Goal: Task Accomplishment & Management: Complete application form

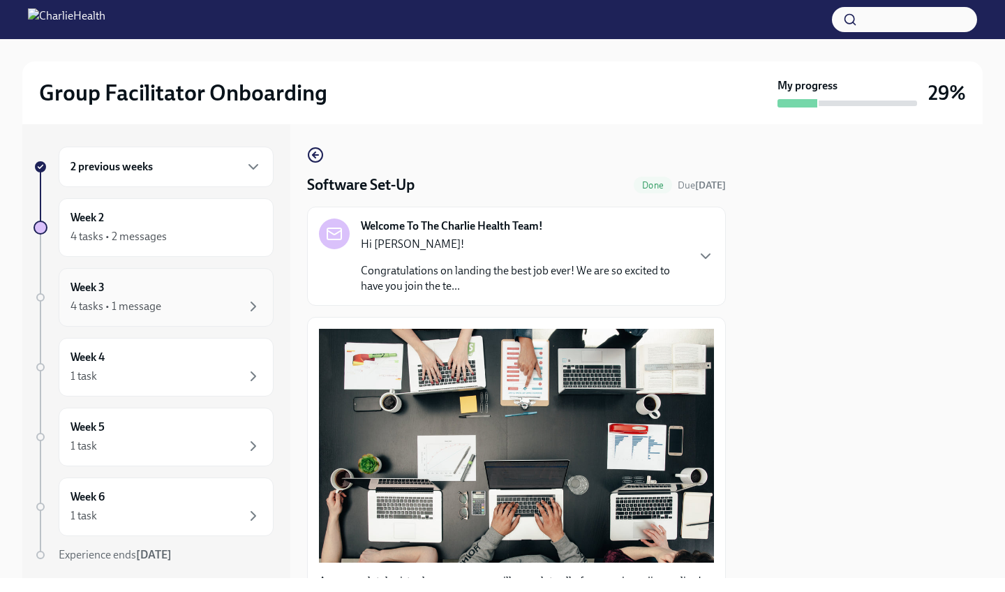
click at [120, 297] on div "Week 3 4 tasks • 1 message" at bounding box center [166, 297] width 191 height 35
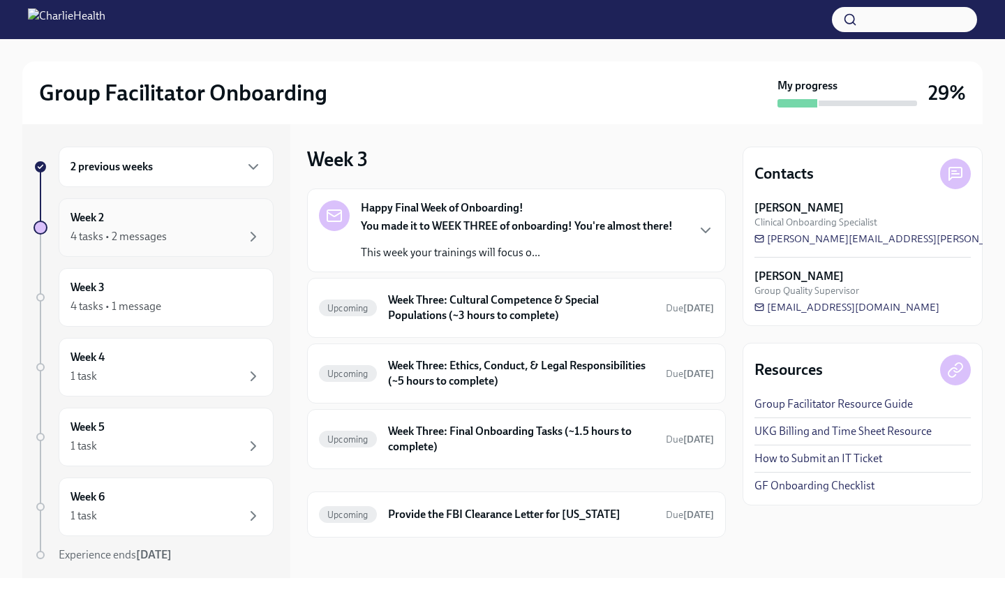
click at [175, 239] on div "4 tasks • 2 messages" at bounding box center [166, 236] width 191 height 17
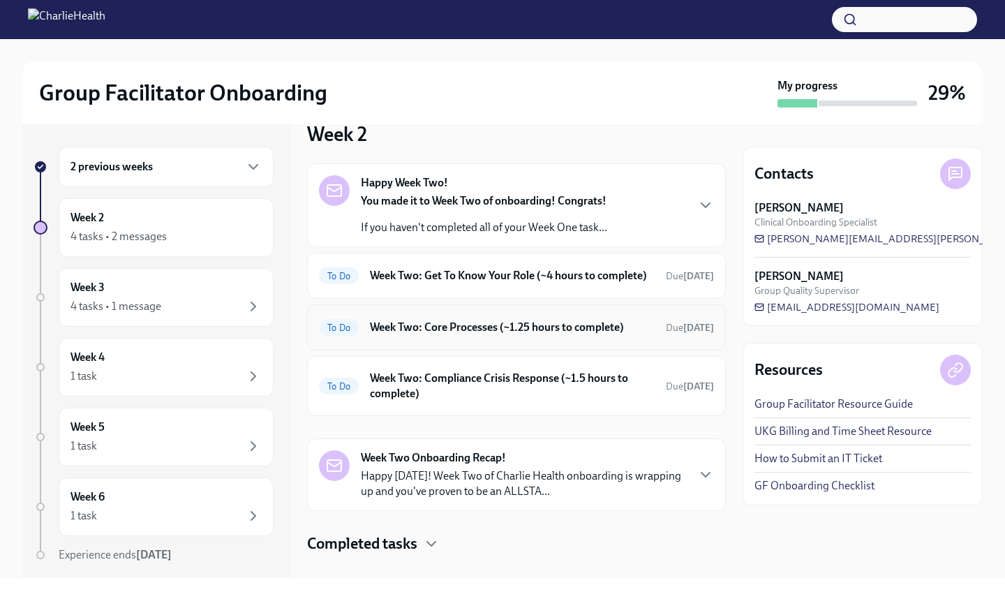
scroll to position [33, 0]
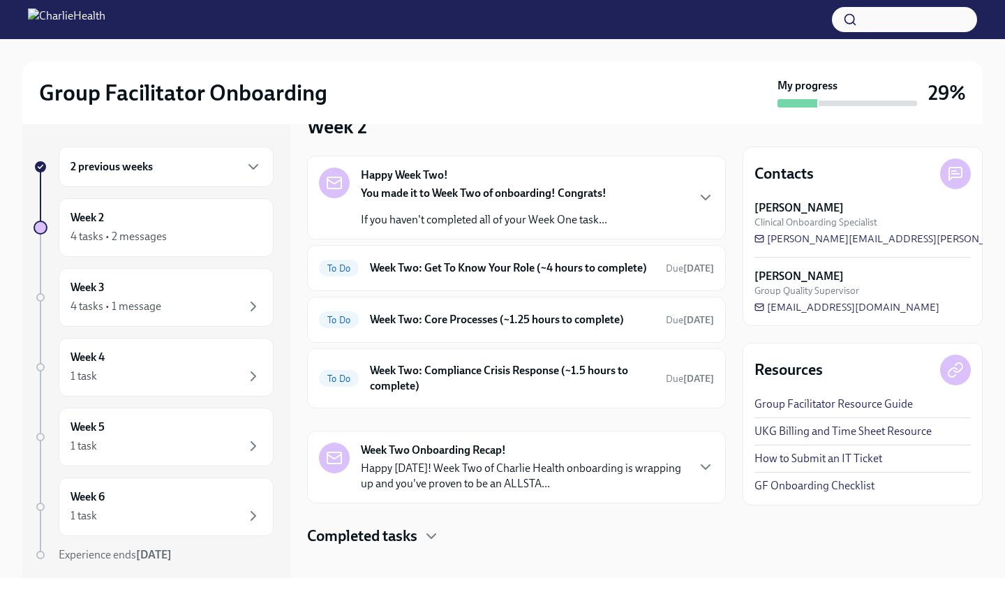
click at [533, 309] on div "Happy Week Two! You made it to Week Two of onboarding! Congrats! If you haven't…" at bounding box center [516, 282] width 419 height 253
click at [537, 291] on div "To Do Week Two: Get To Know Your Role (~4 hours to complete) Due [DATE]" at bounding box center [516, 268] width 419 height 46
click at [545, 276] on h6 "Week Two: Get To Know Your Role (~4 hours to complete)" at bounding box center [512, 267] width 285 height 15
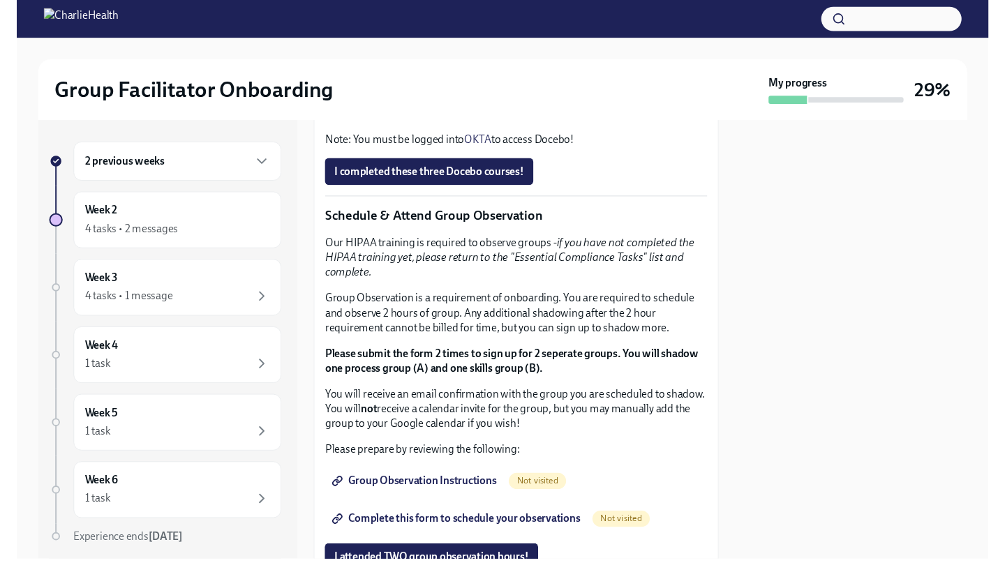
scroll to position [697, 0]
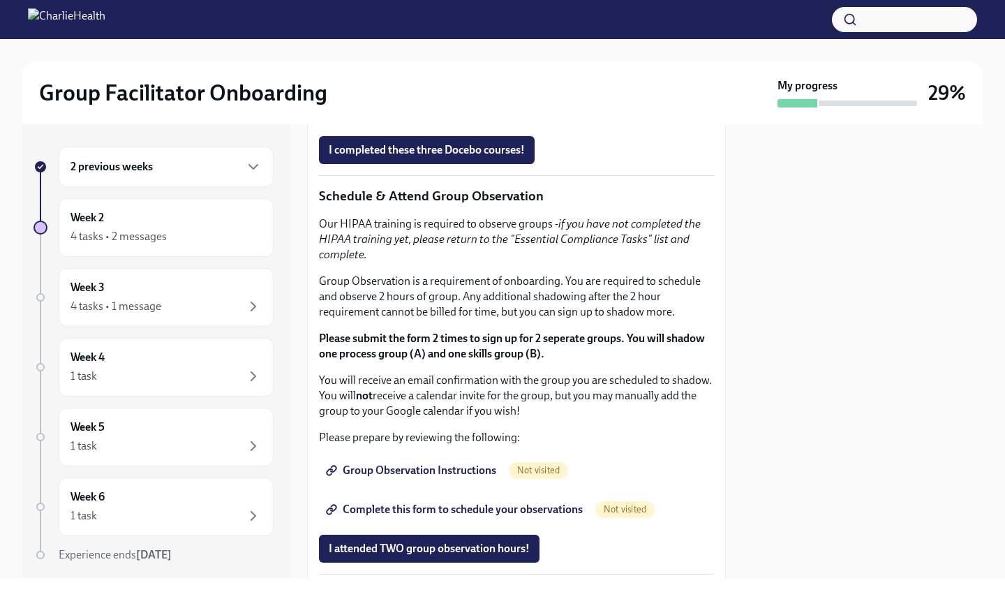
click at [411, 97] on strong "Click here to access your Docebo!" at bounding box center [413, 90] width 160 height 13
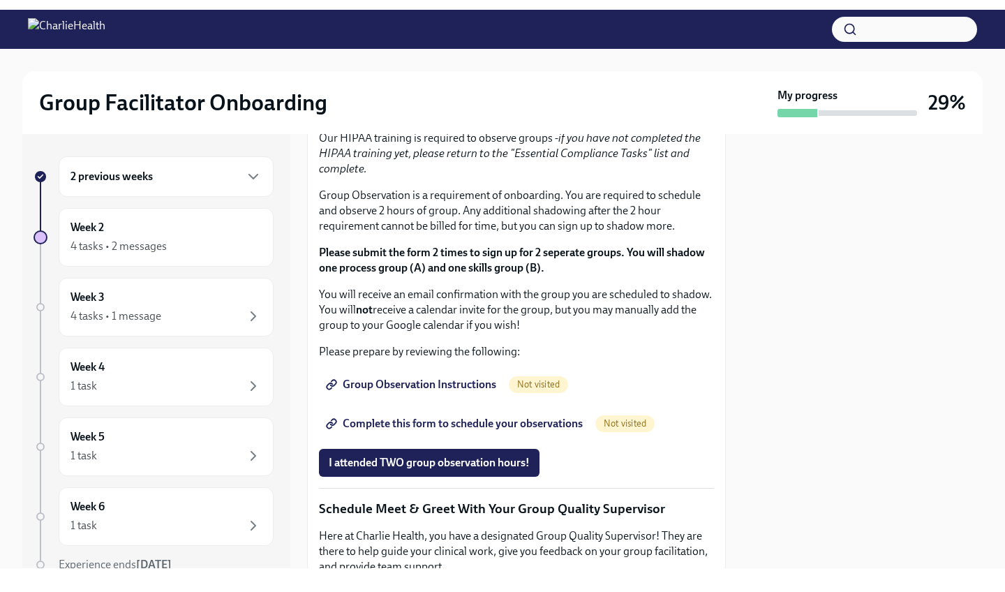
scroll to position [794, 0]
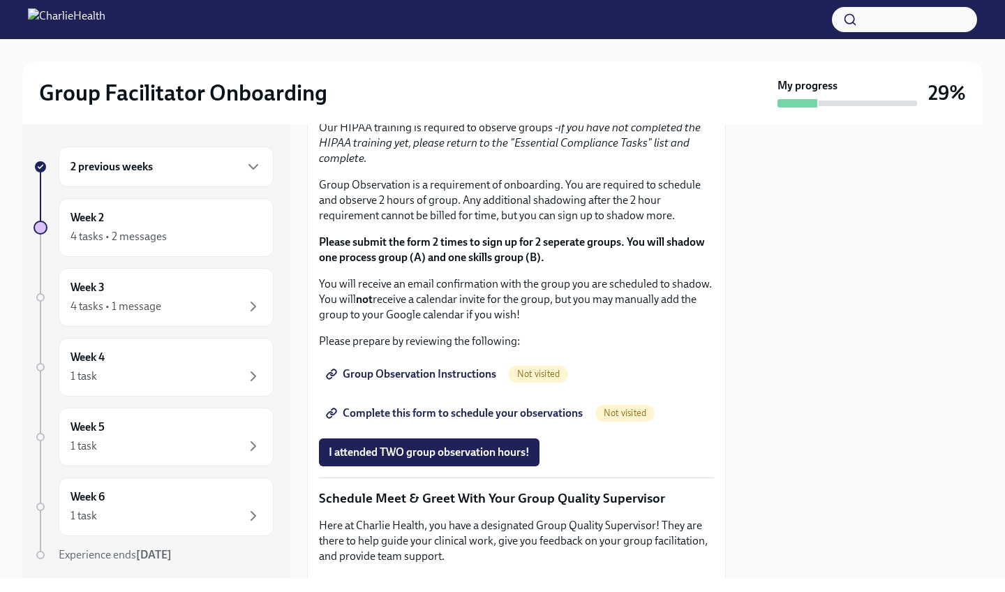
click at [482, 61] on span "I completed these three Docebo courses!" at bounding box center [427, 54] width 196 height 14
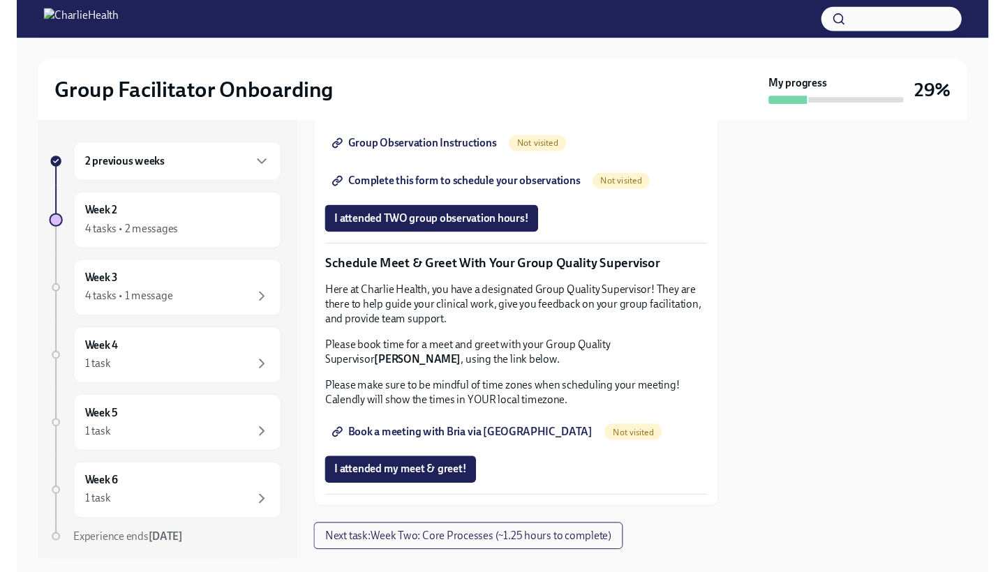
scroll to position [1030, 0]
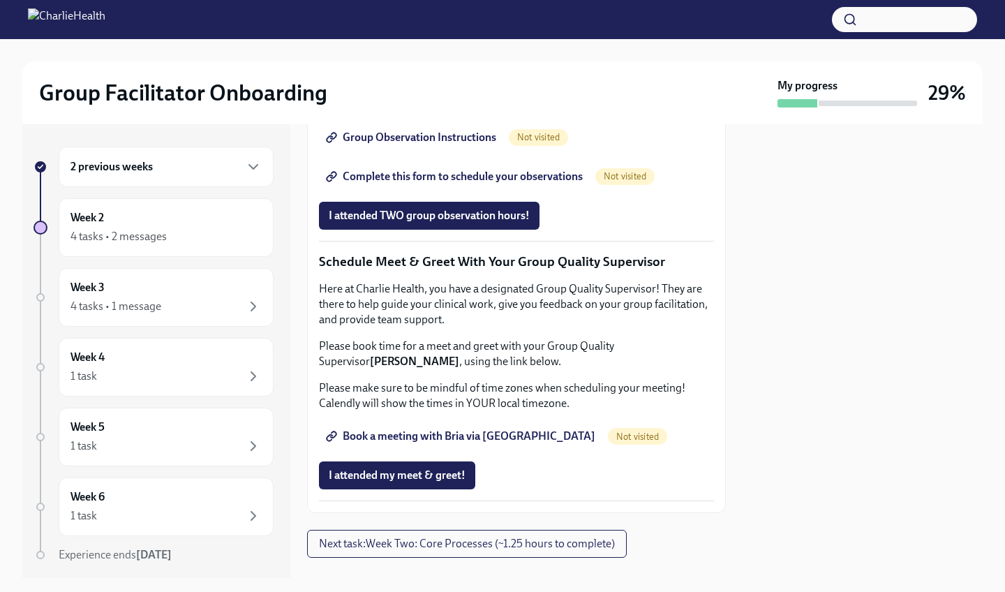
click at [479, 151] on link "Group Observation Instructions" at bounding box center [412, 138] width 187 height 28
